Goal: Task Accomplishment & Management: Manage account settings

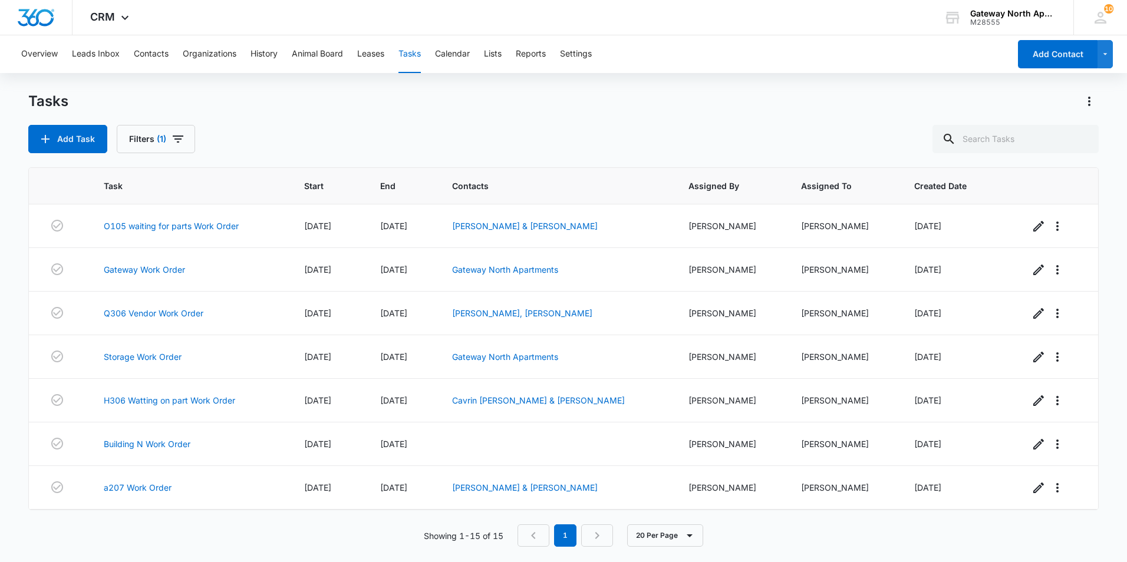
scroll to position [348, 0]
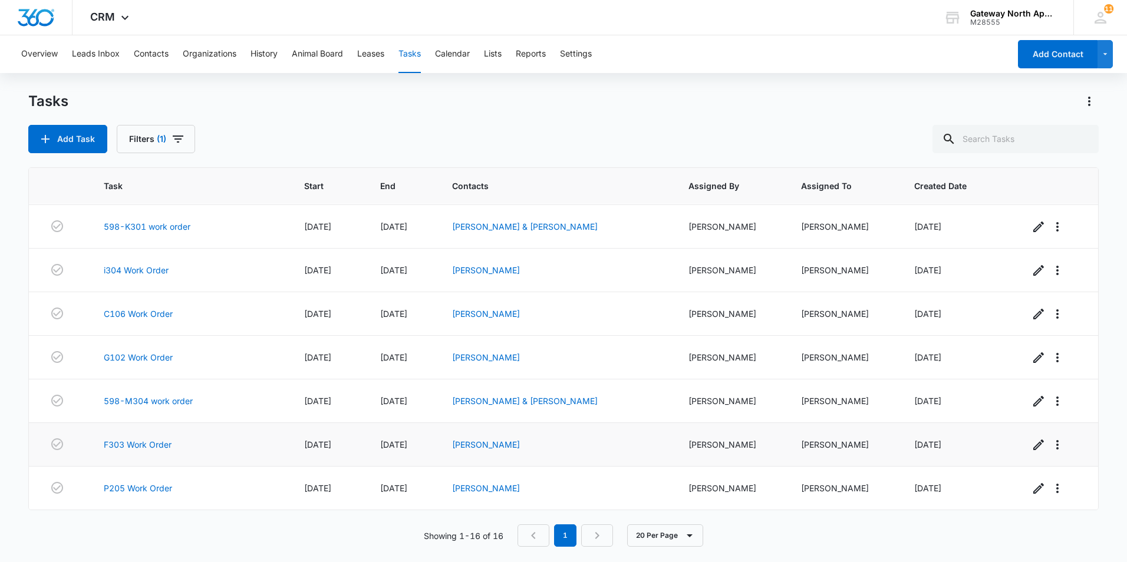
scroll to position [333, 0]
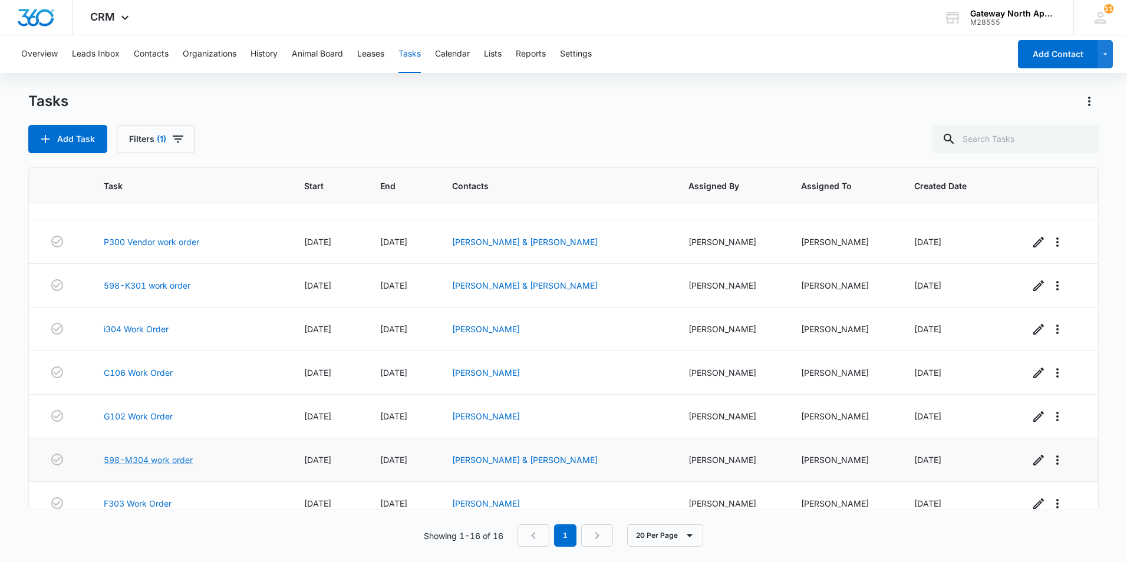
click at [160, 462] on link "598-M304 work order" at bounding box center [148, 460] width 89 height 12
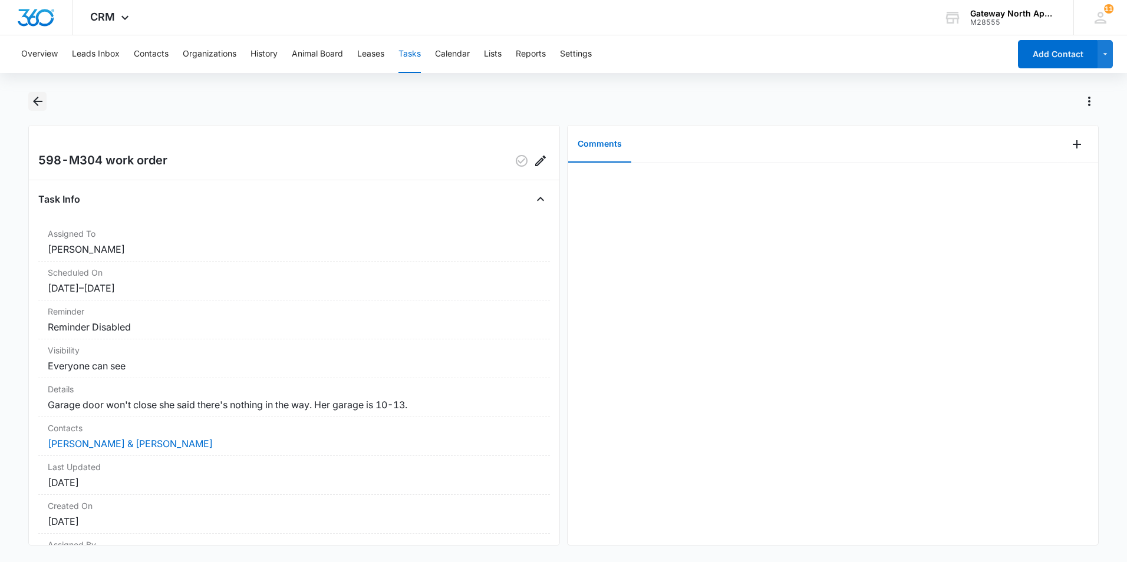
click at [37, 94] on button "Back" at bounding box center [37, 101] width 18 height 19
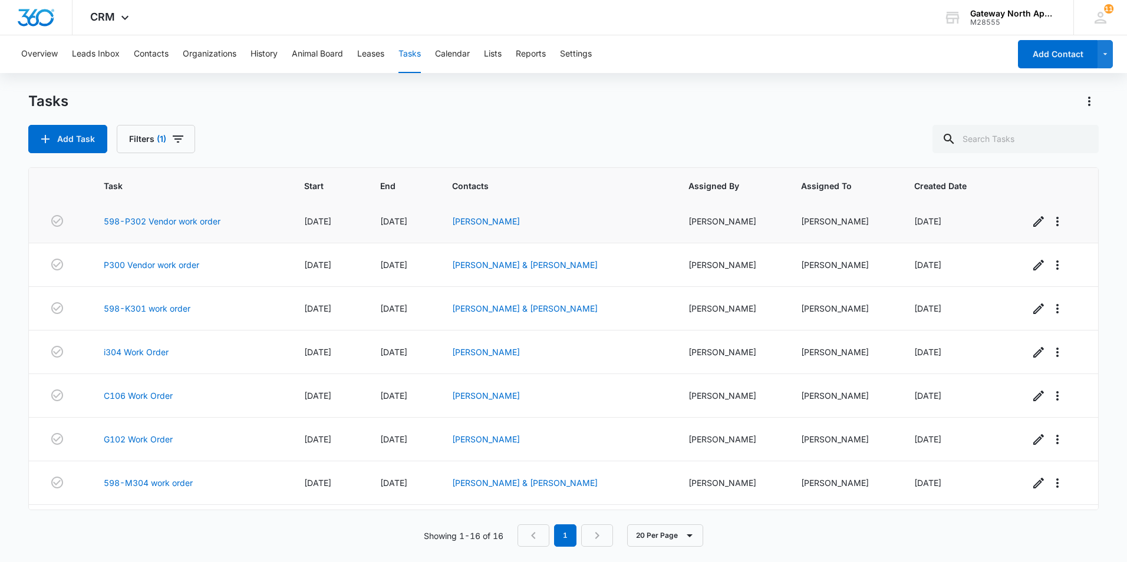
scroll to position [236, 0]
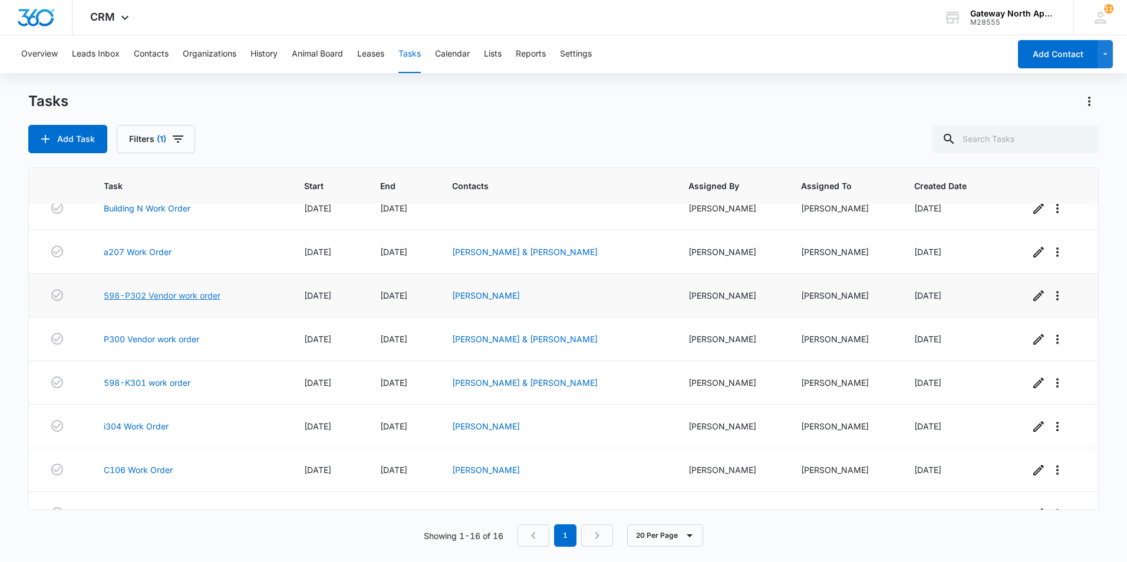
click at [169, 292] on link "598-P302 Vendor work order" at bounding box center [162, 295] width 117 height 12
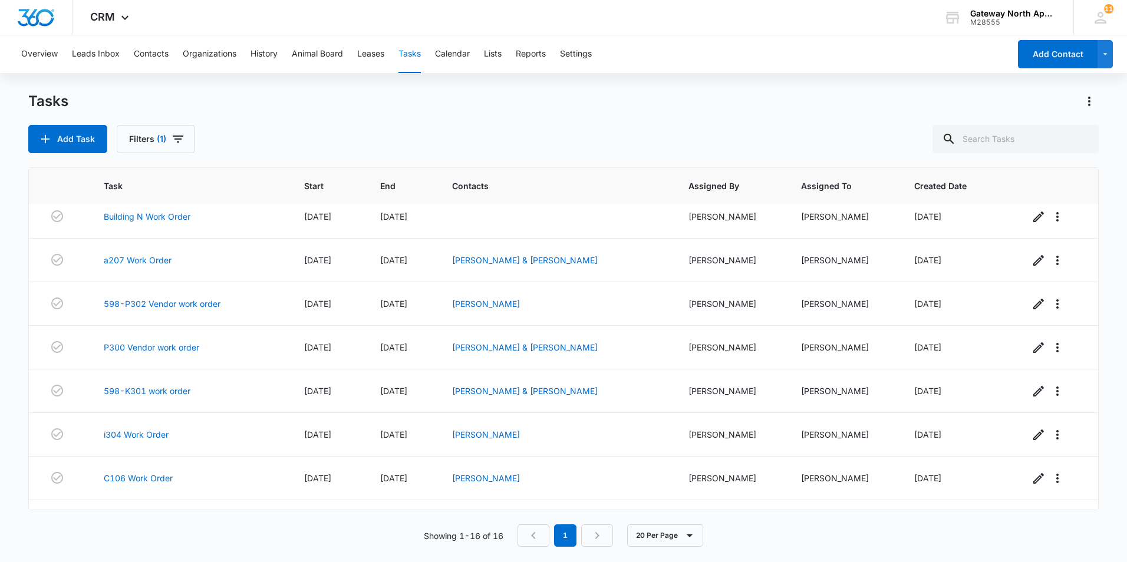
scroll to position [295, 0]
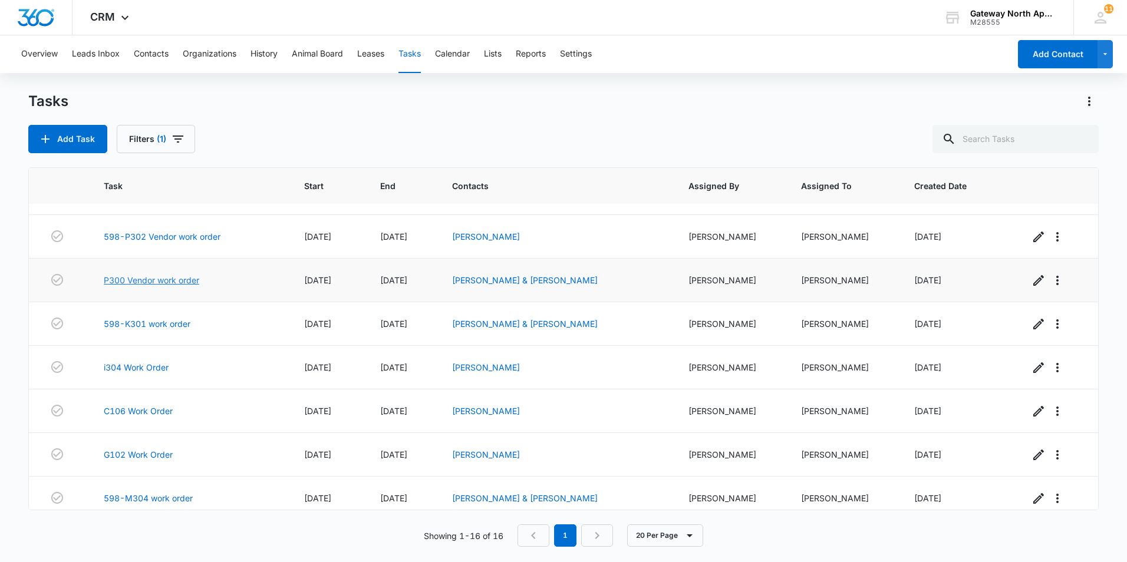
click at [175, 282] on link "P300 Vendor work order" at bounding box center [152, 280] width 96 height 12
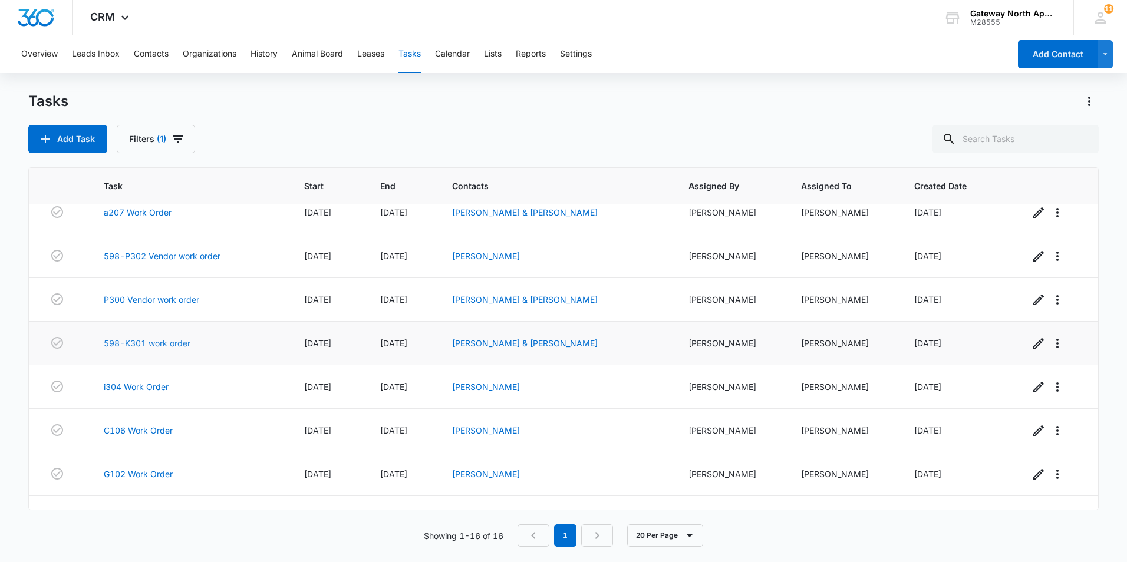
scroll to position [274, 0]
click at [164, 344] on link "598-K301 work order" at bounding box center [147, 344] width 87 height 12
click at [146, 384] on link "i304 Work Order" at bounding box center [136, 388] width 65 height 12
click at [157, 429] on link "C106 Work Order" at bounding box center [138, 432] width 69 height 12
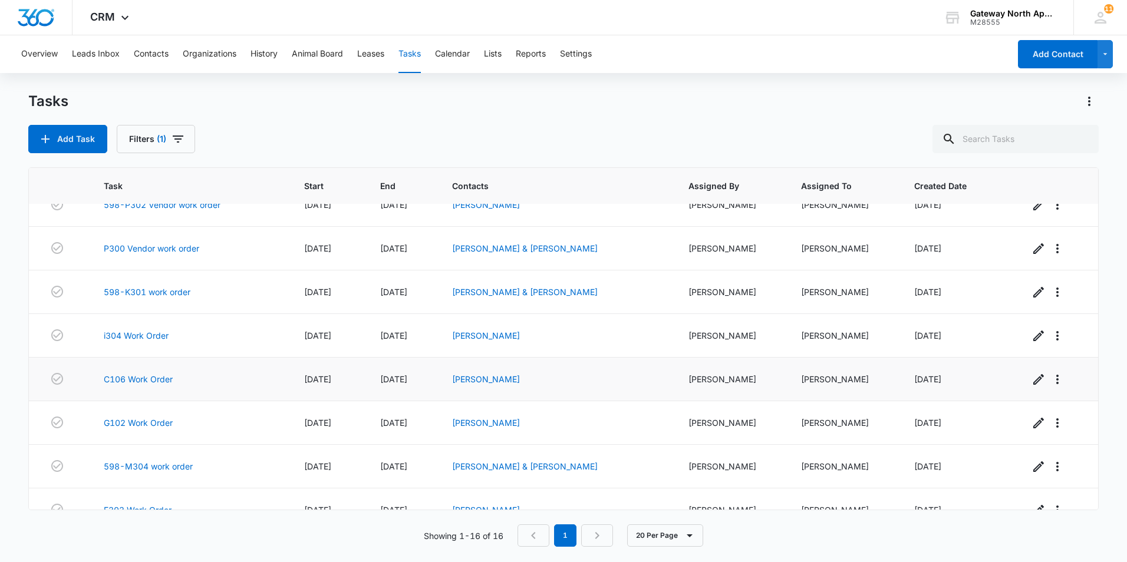
scroll to position [392, 0]
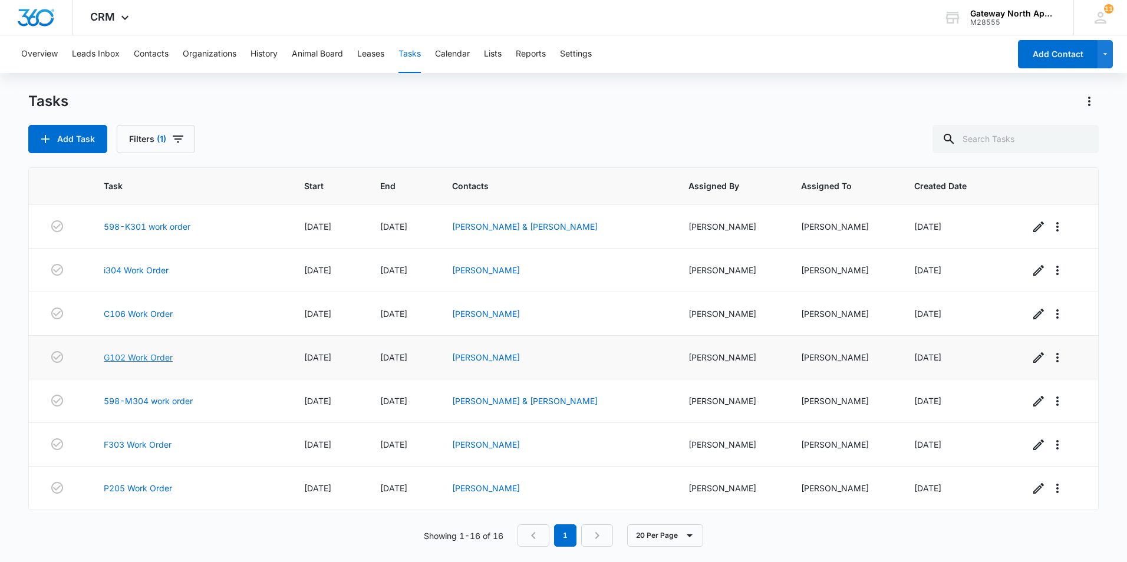
click at [146, 354] on link "G102 Work Order" at bounding box center [138, 357] width 69 height 12
click at [372, 534] on div "Showing 1-16 of 16 1 20 Per Page" at bounding box center [563, 536] width 1071 height 22
